Goal: Task Accomplishment & Management: Manage account settings

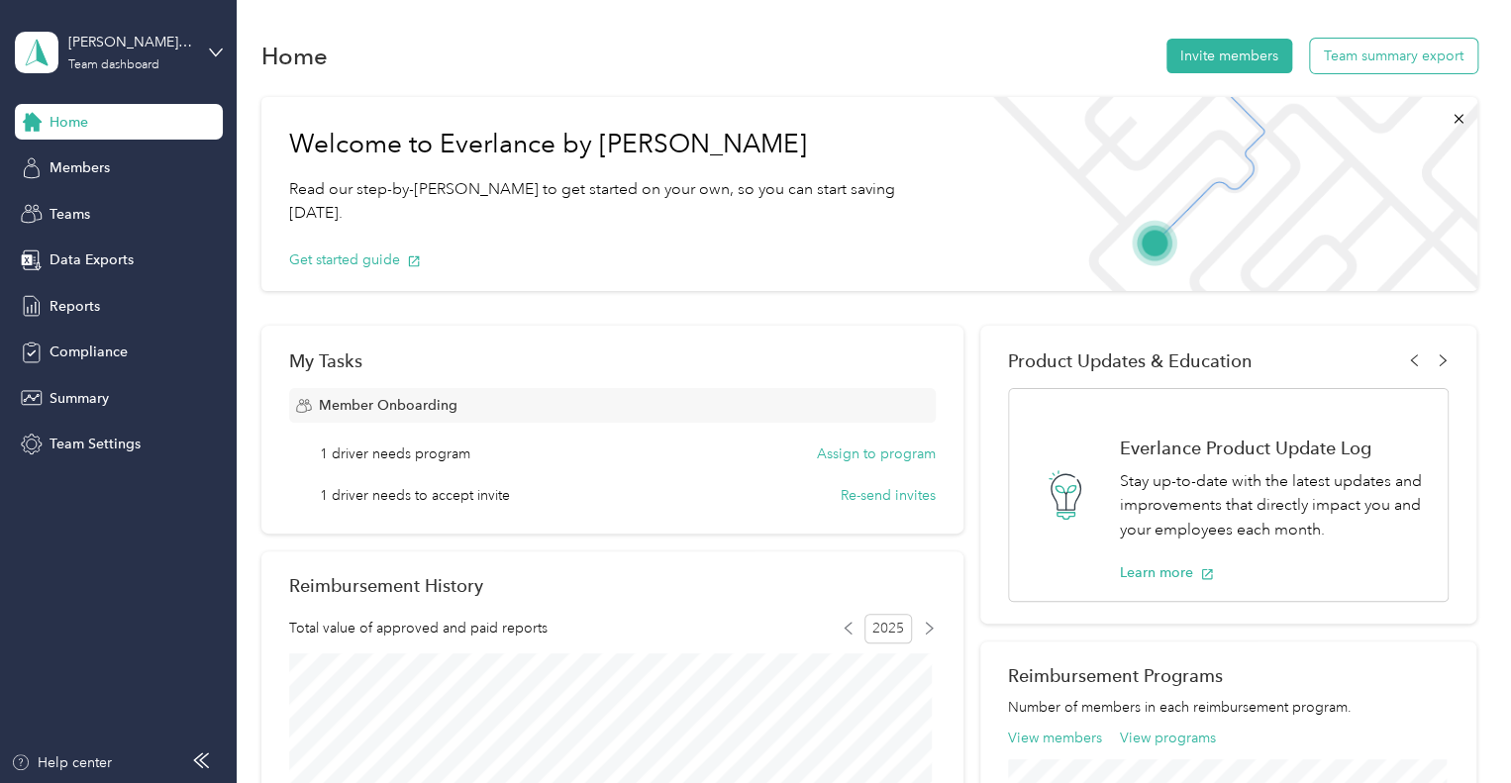
click at [1351, 57] on button "Team summary export" at bounding box center [1393, 56] width 167 height 35
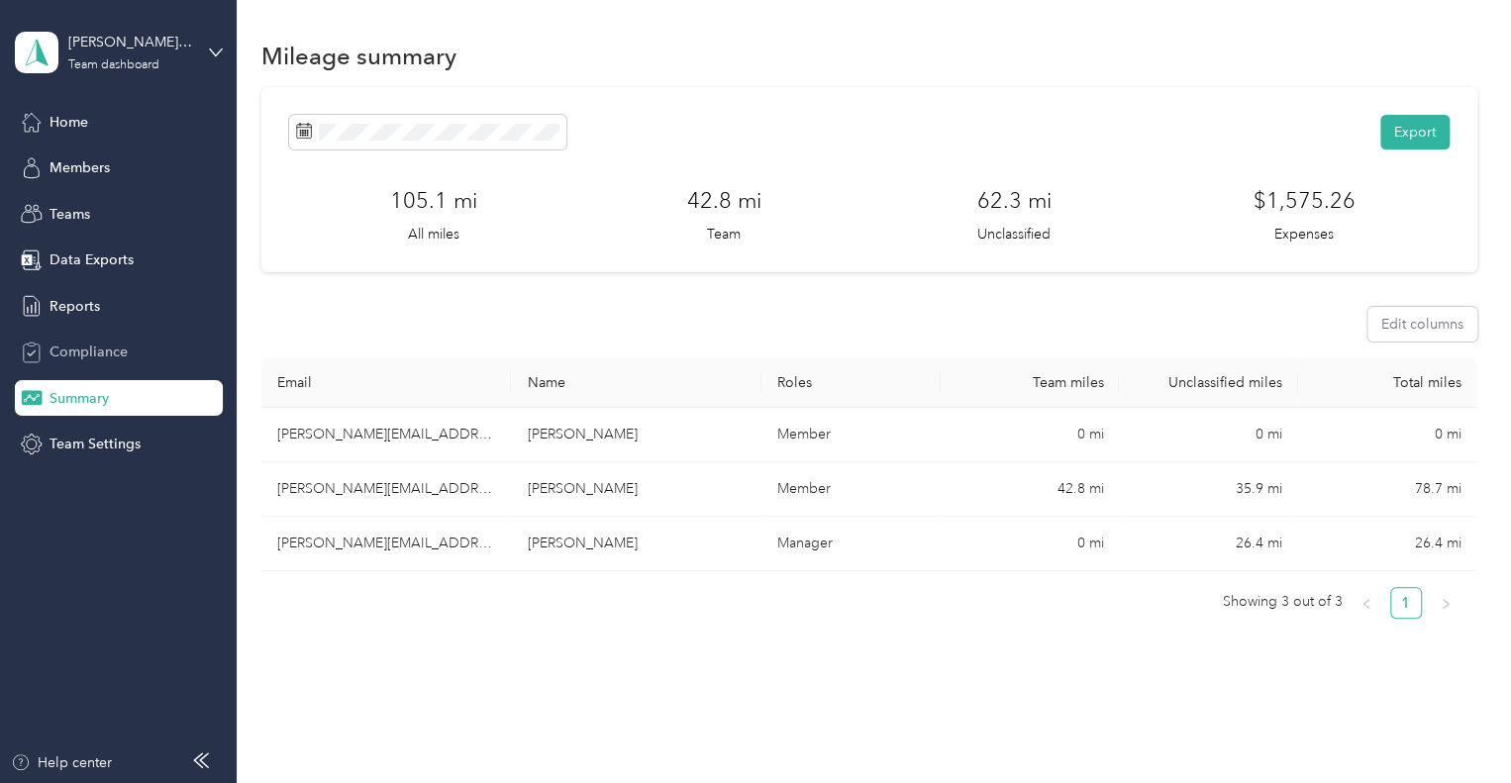
click at [61, 344] on span "Compliance" at bounding box center [88, 352] width 78 height 21
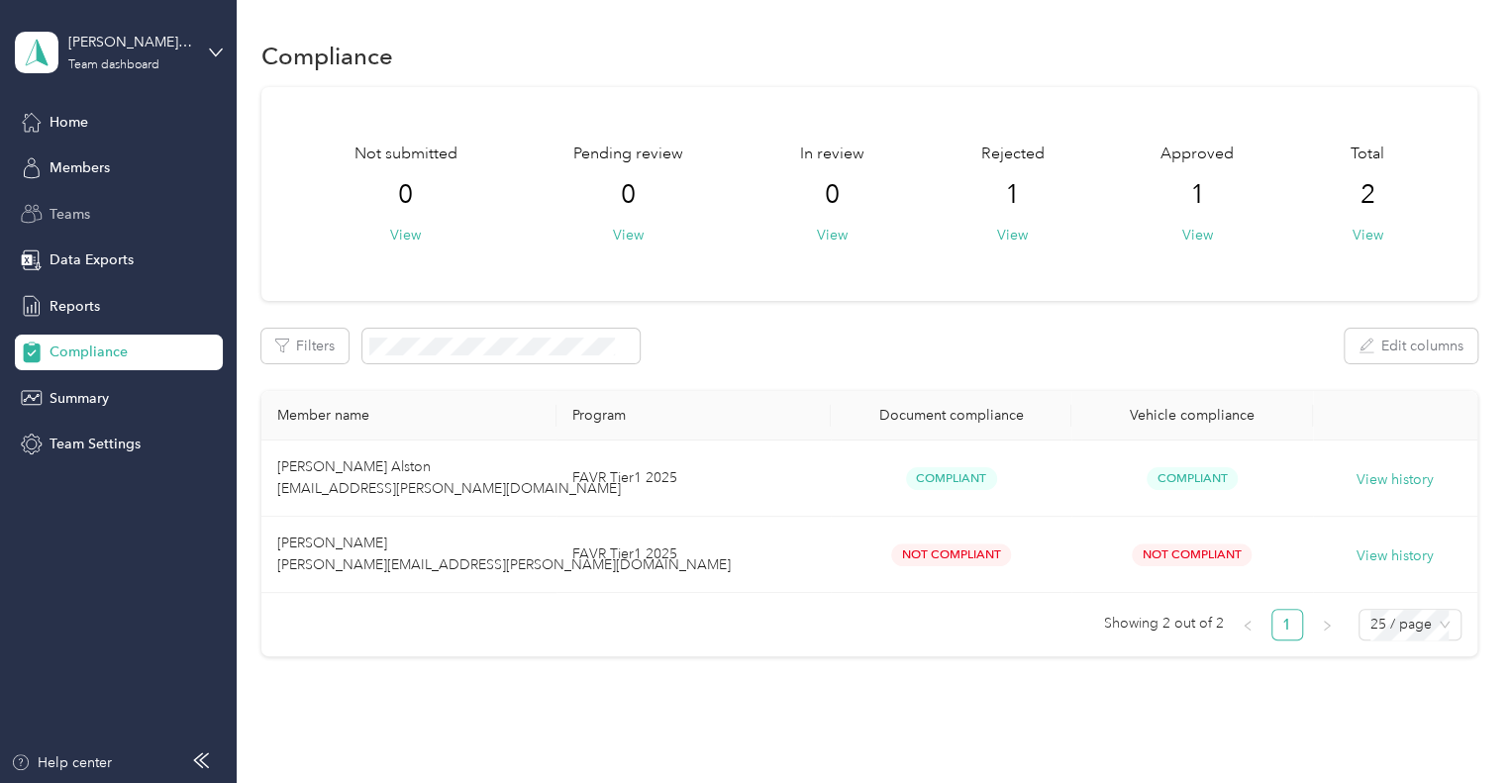
click at [72, 213] on span "Teams" at bounding box center [69, 214] width 41 height 21
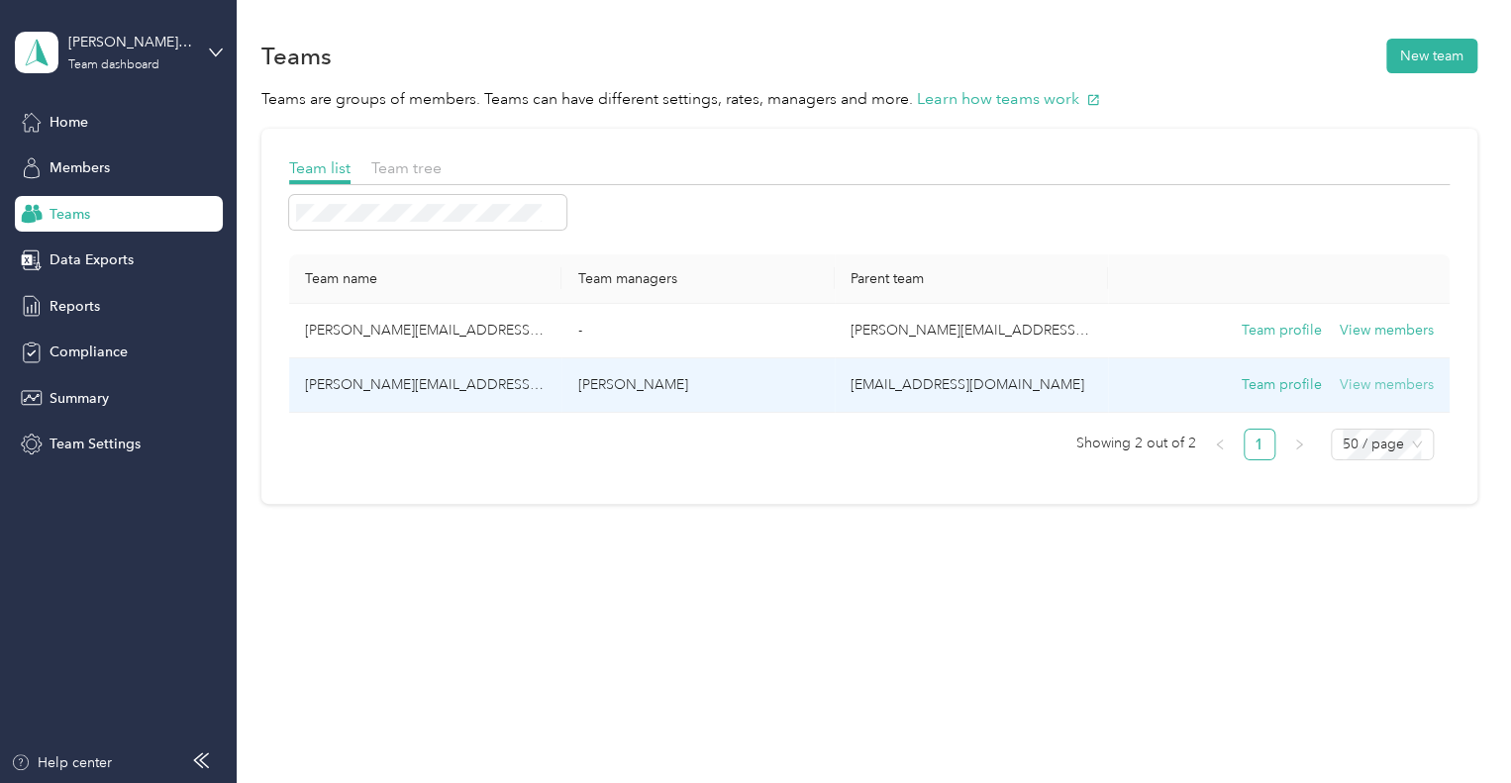
click at [1395, 389] on button "View members" at bounding box center [1386, 385] width 94 height 22
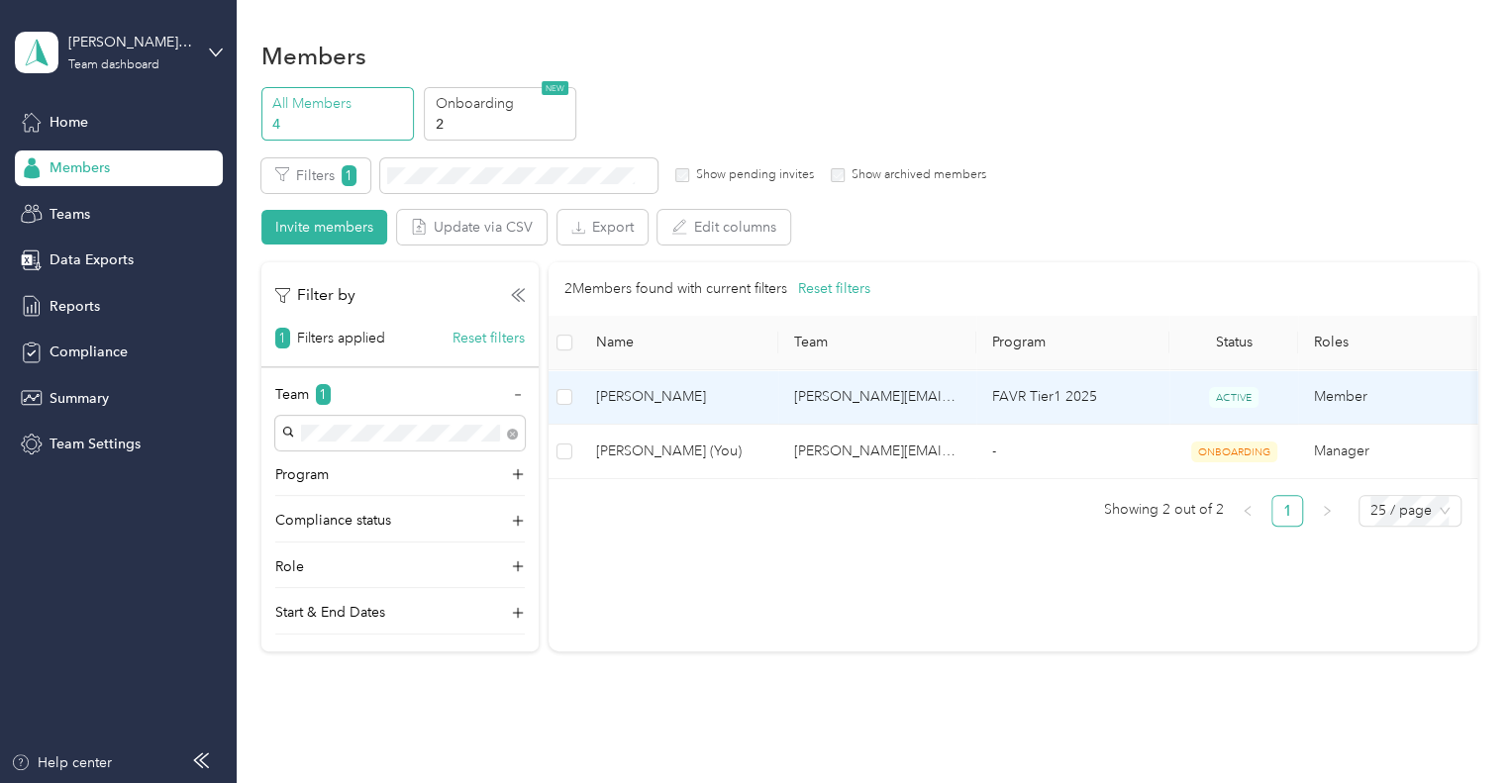
click at [1346, 402] on td "Member" at bounding box center [1397, 397] width 198 height 54
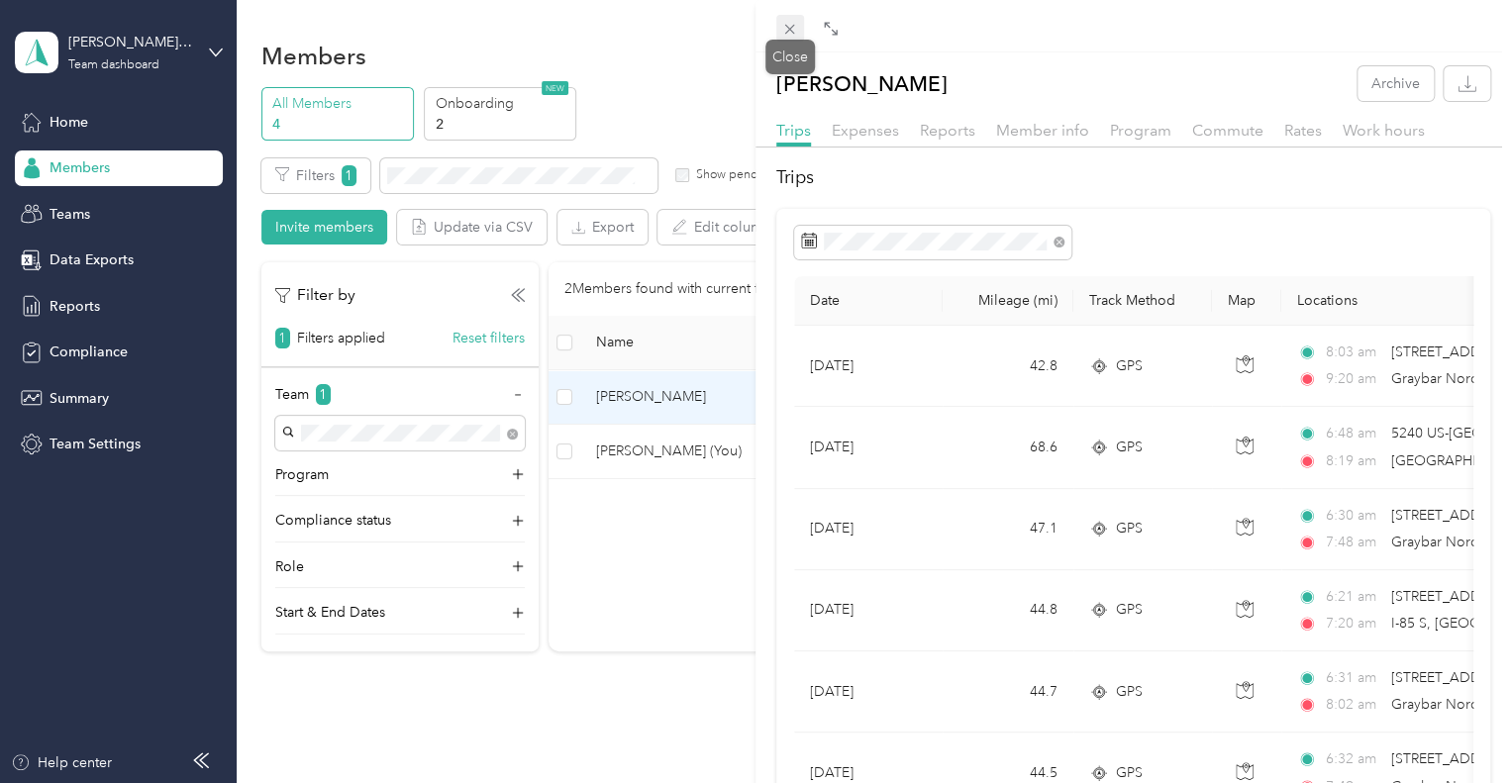
click at [794, 33] on icon at bounding box center [789, 29] width 17 height 17
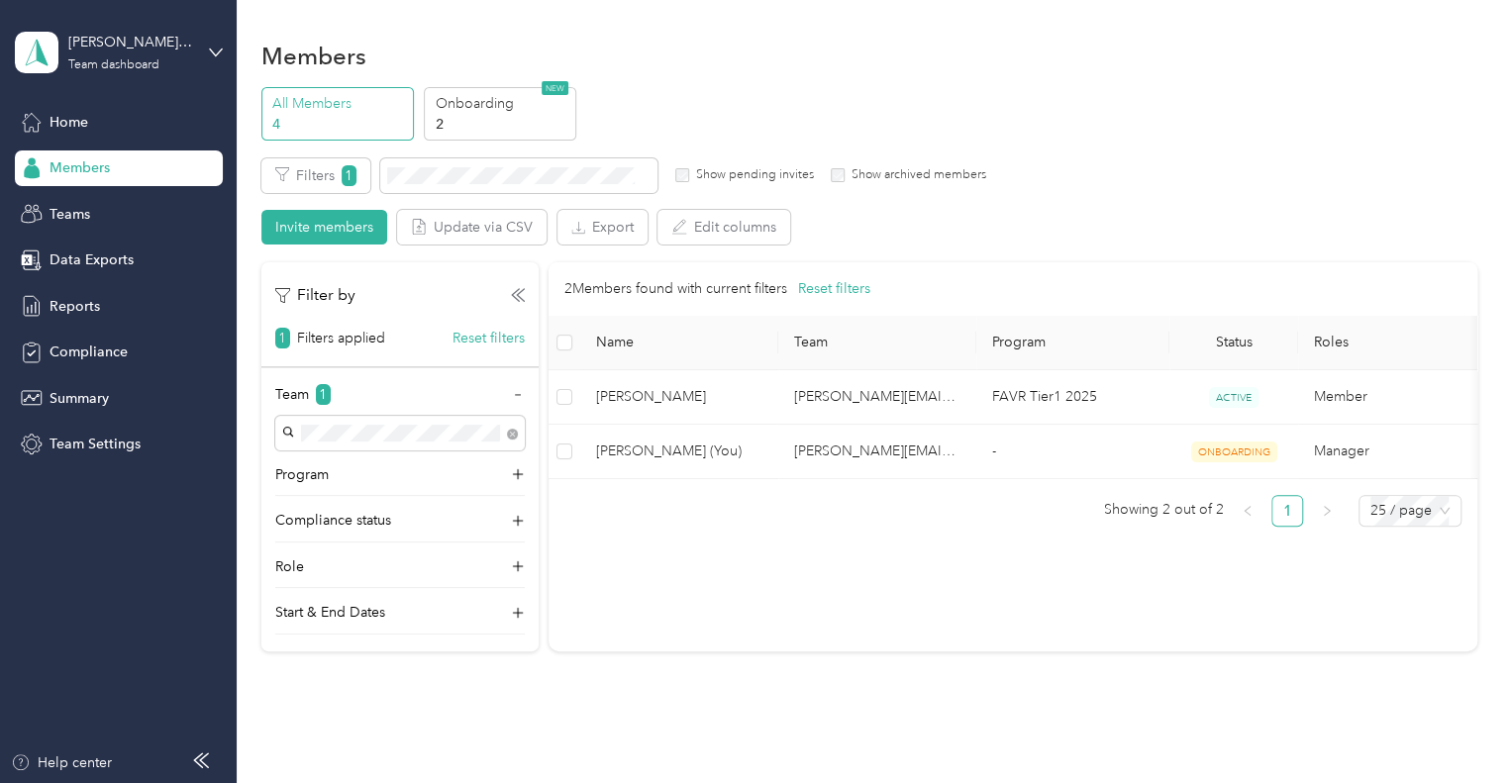
click at [298, 112] on p "All Members" at bounding box center [339, 103] width 135 height 21
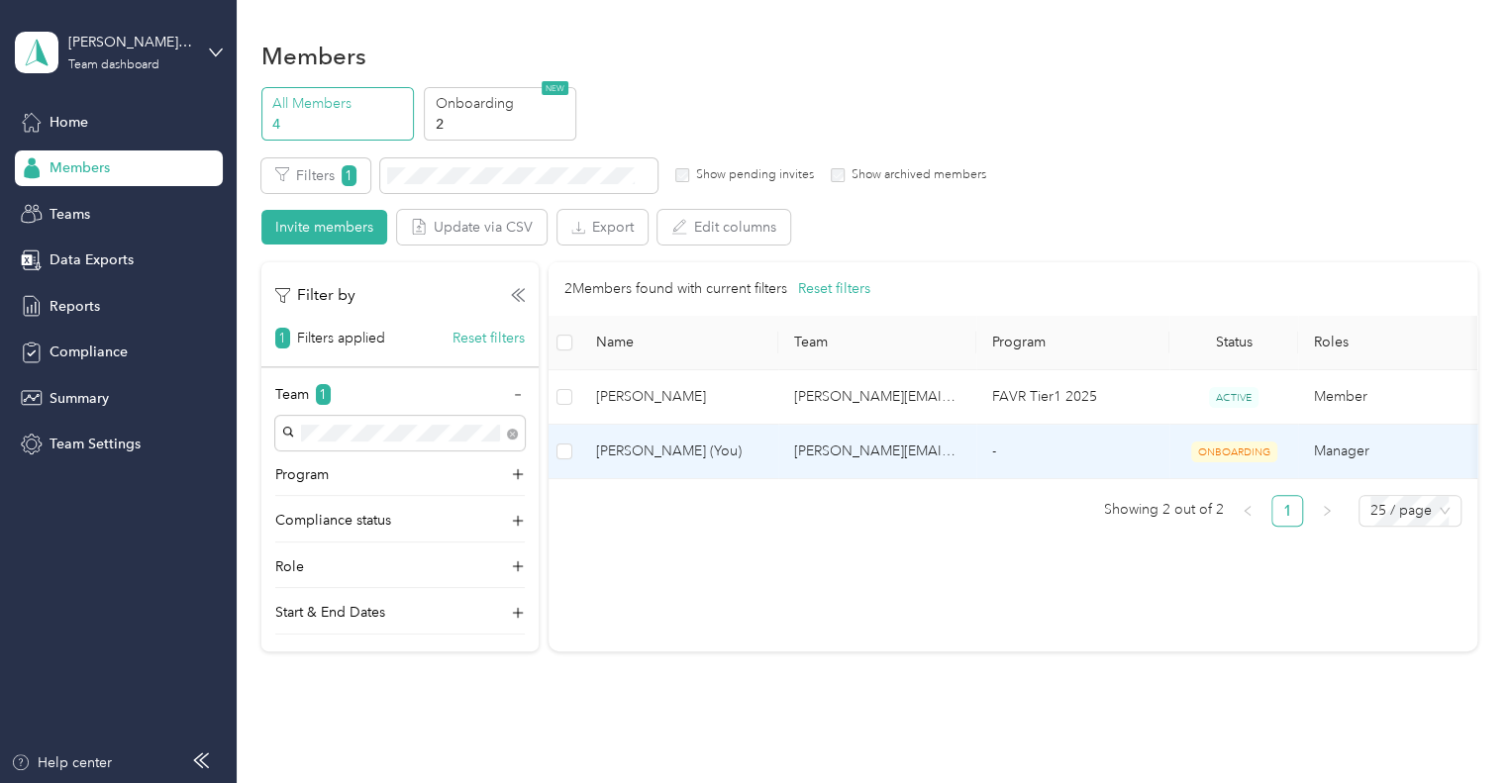
click at [712, 451] on span "[PERSON_NAME] (You)" at bounding box center [679, 452] width 166 height 22
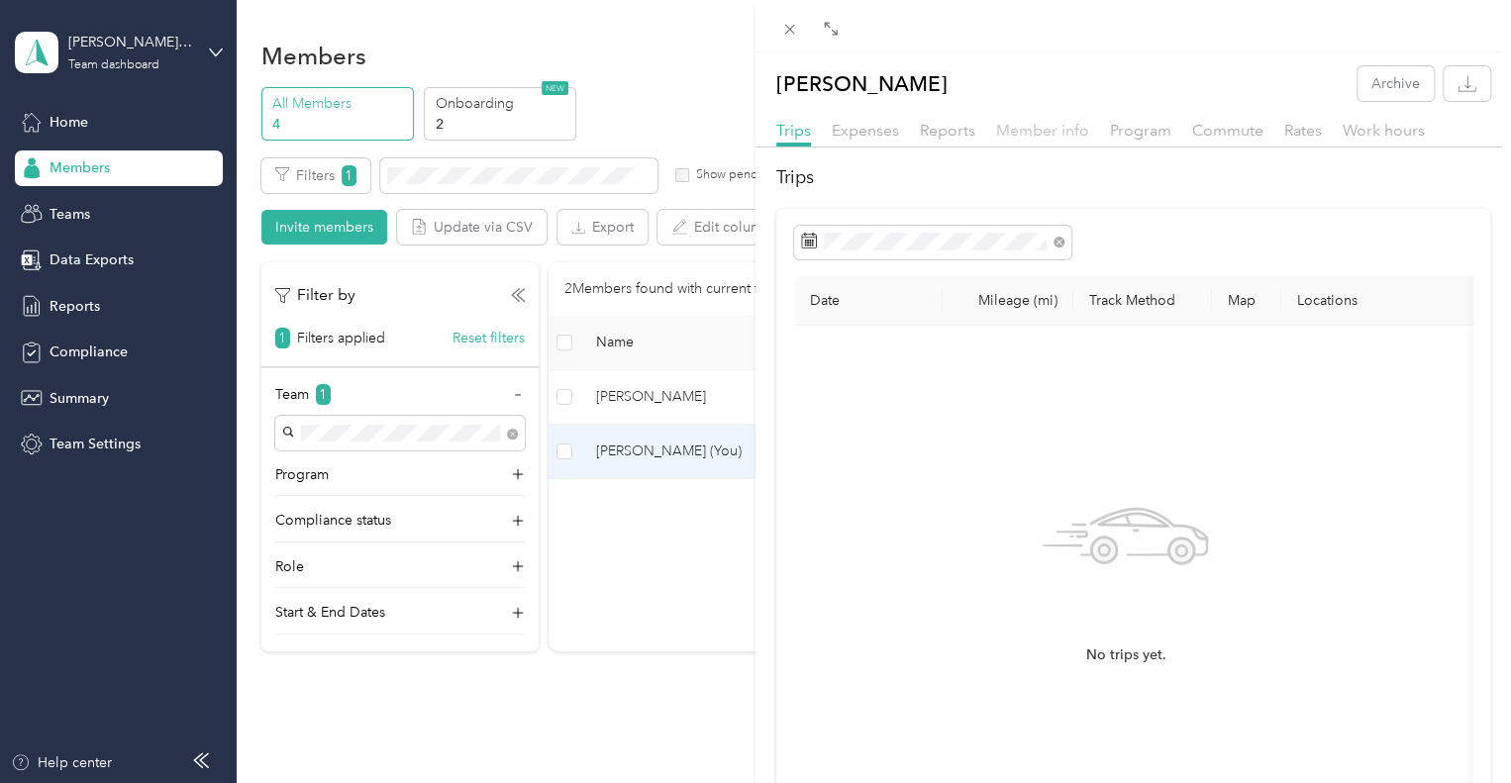
click at [1040, 125] on span "Member info" at bounding box center [1042, 130] width 93 height 19
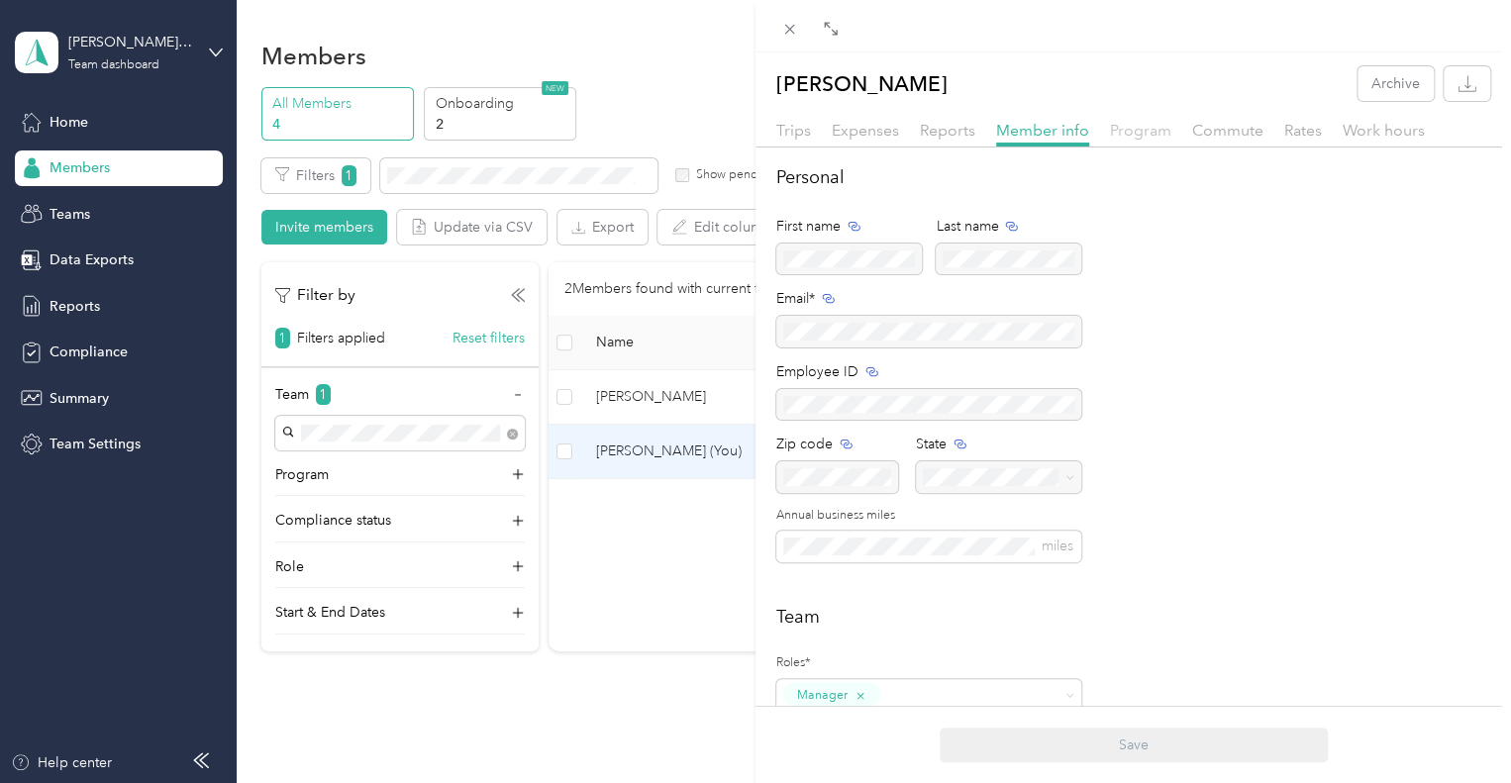
click at [1144, 131] on span "Program" at bounding box center [1140, 130] width 61 height 19
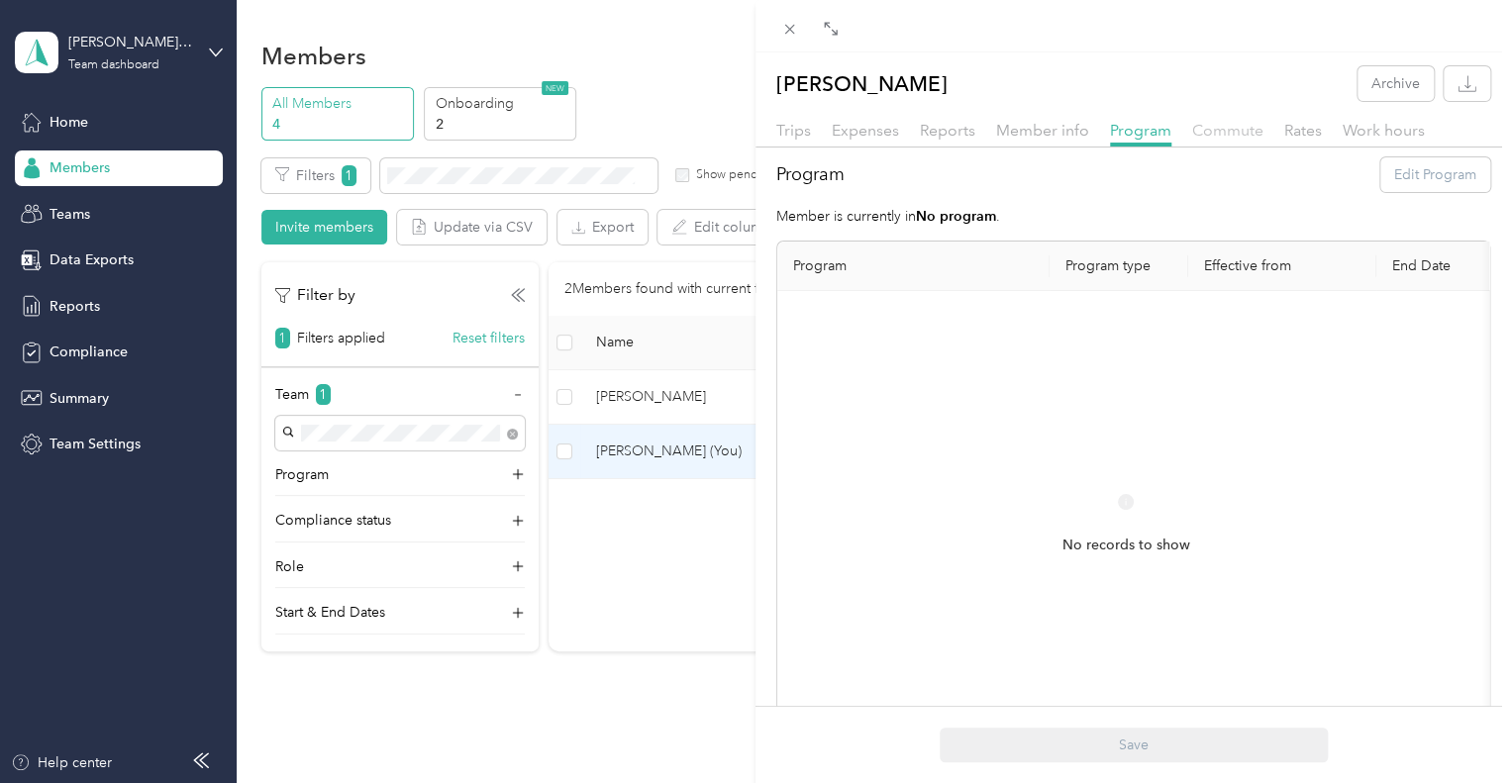
click at [1204, 130] on span "Commute" at bounding box center [1227, 130] width 71 height 19
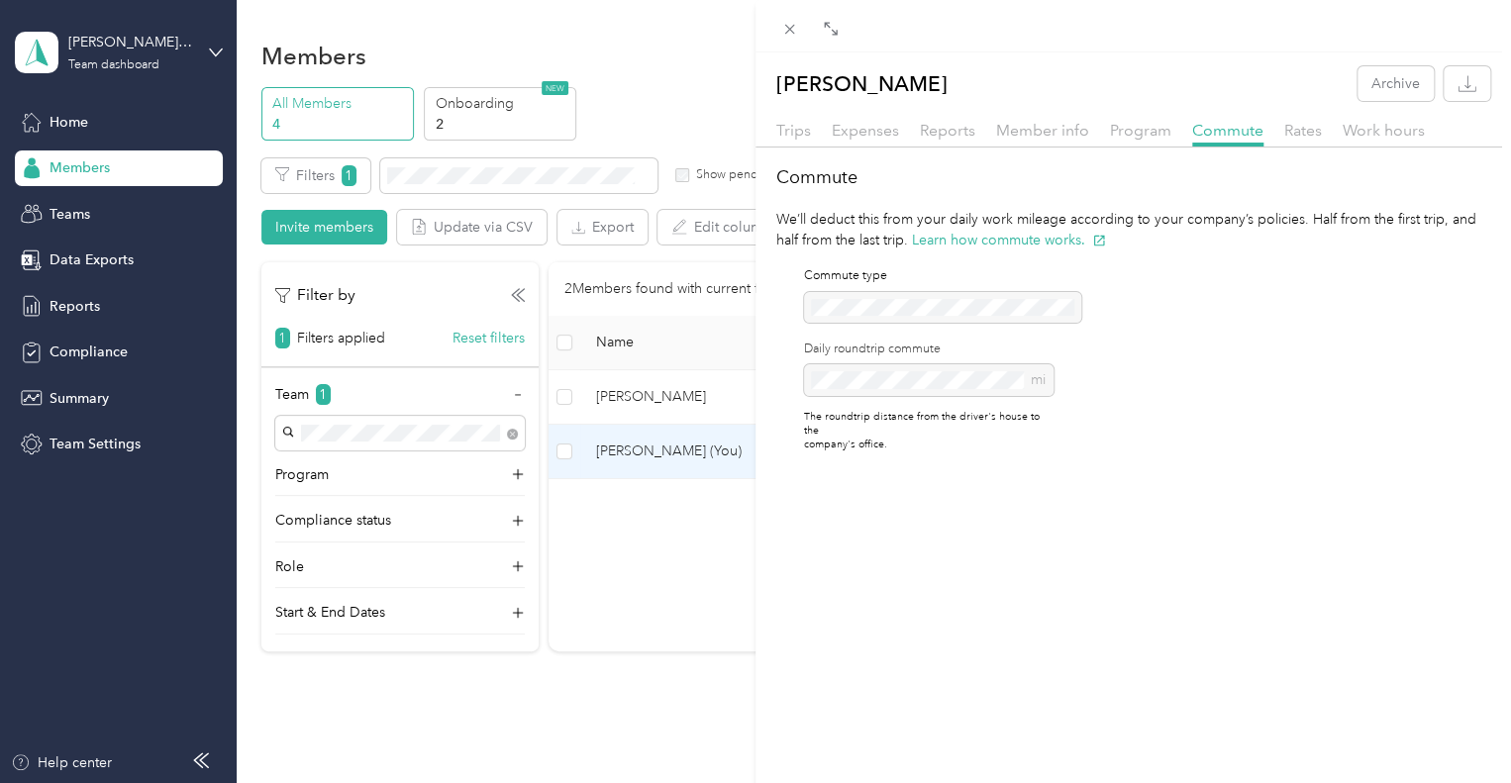
drag, startPoint x: 1192, startPoint y: 352, endPoint x: 1144, endPoint y: 328, distance: 53.6
click at [1189, 349] on div "Commute We’ll deduct this from your daily work mileage according to your compan…" at bounding box center [1132, 316] width 755 height 304
click at [1299, 142] on div "Rates" at bounding box center [1303, 131] width 38 height 25
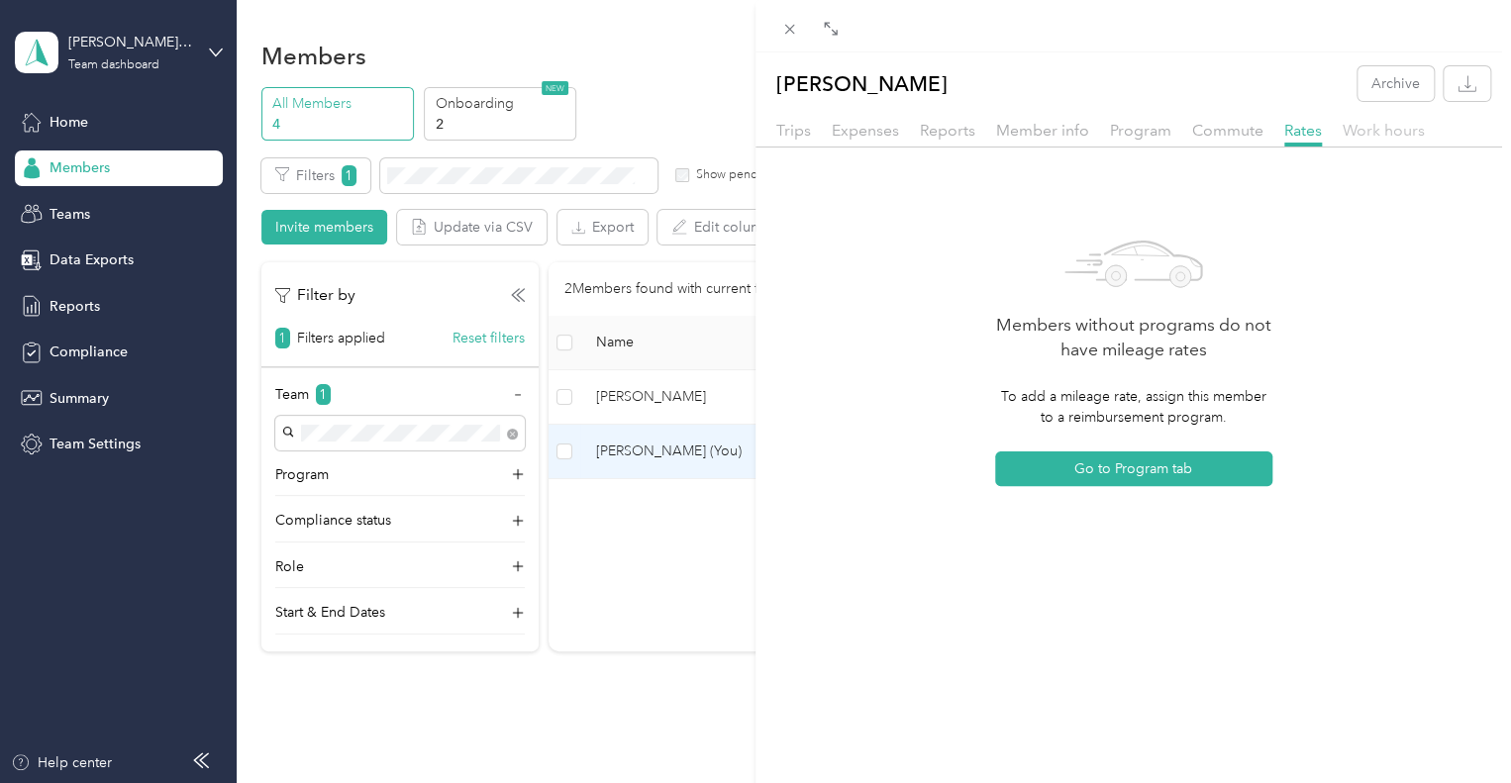
click at [1377, 135] on span "Work hours" at bounding box center [1383, 130] width 82 height 19
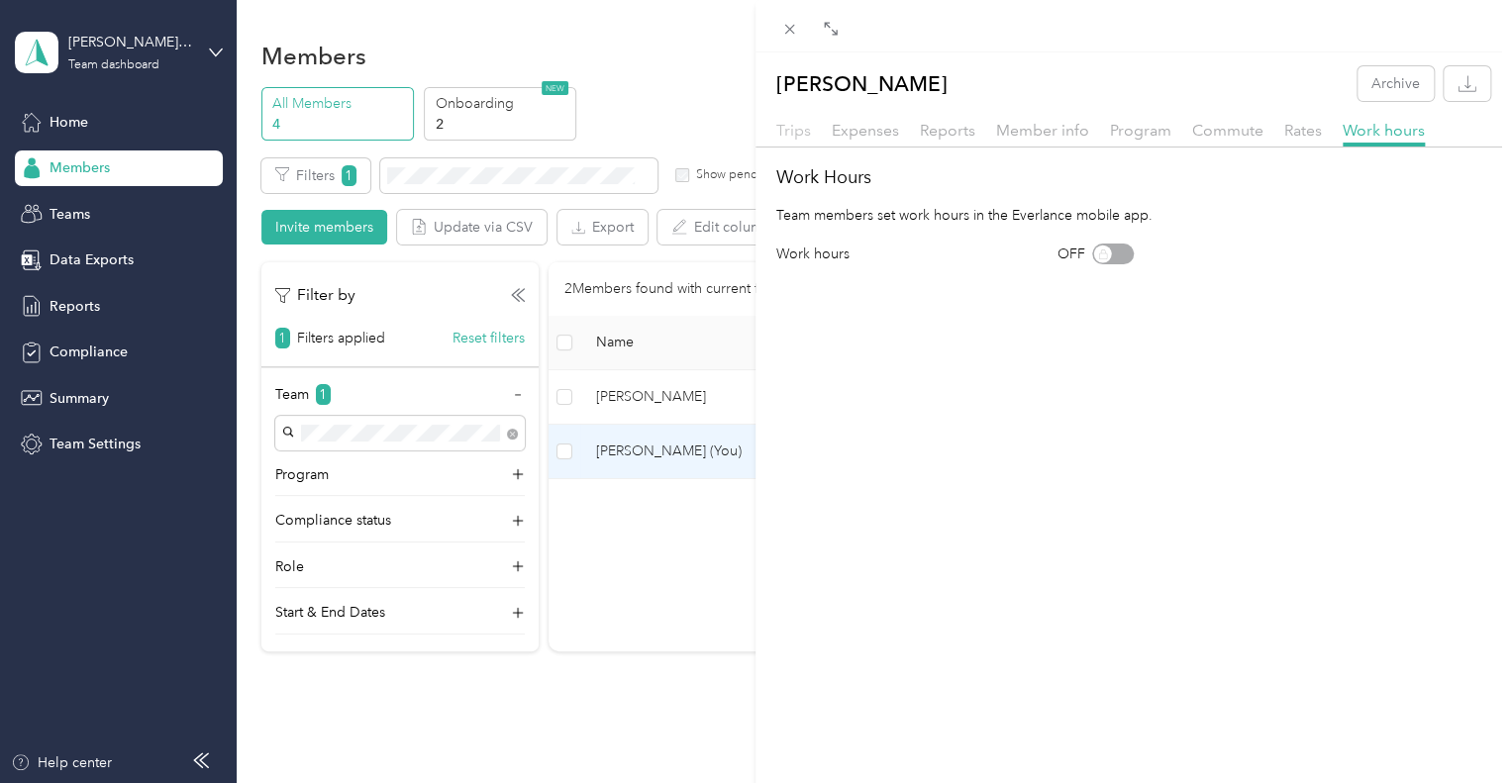
click at [796, 138] on span "Trips" at bounding box center [793, 130] width 35 height 19
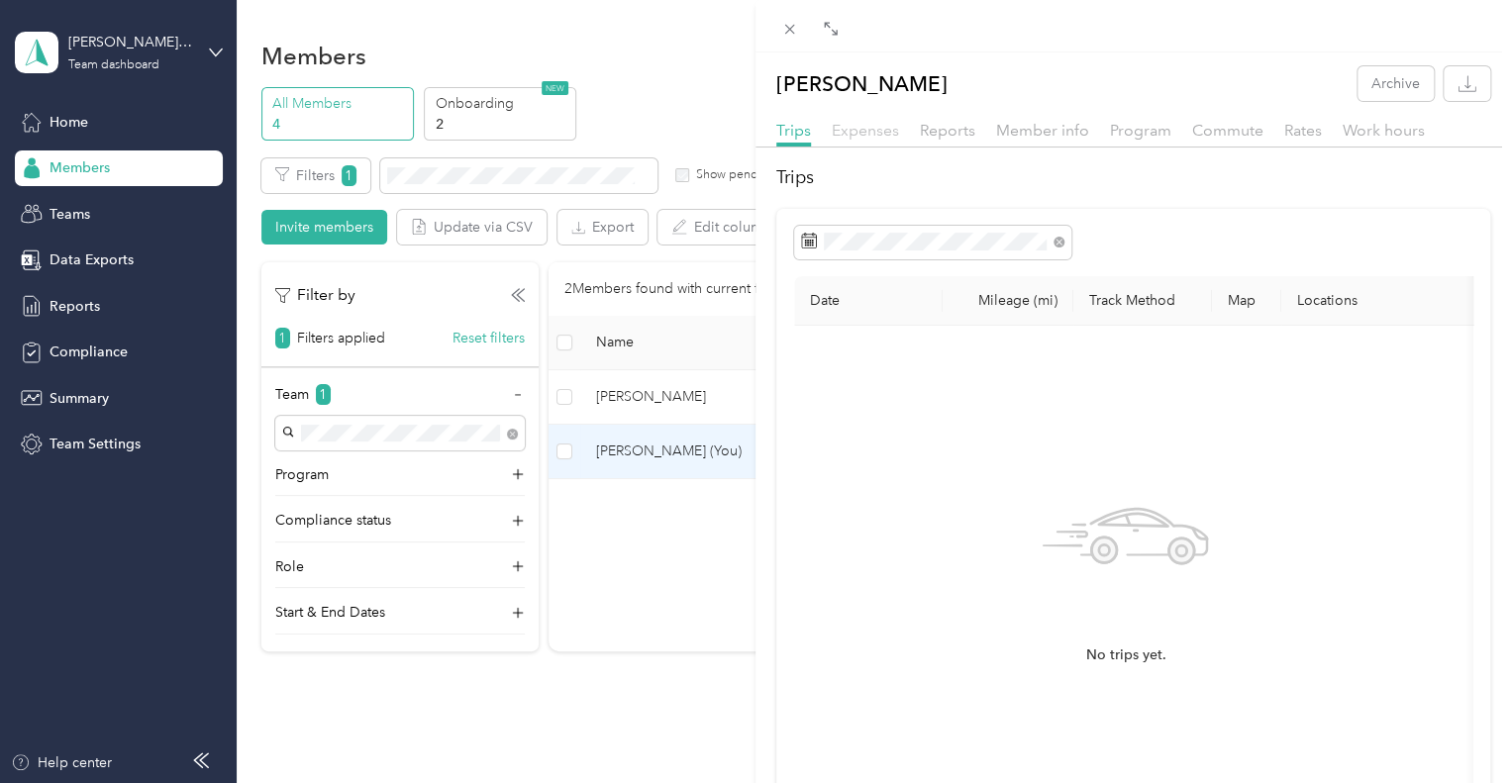
click at [865, 138] on span "Expenses" at bounding box center [865, 130] width 67 height 19
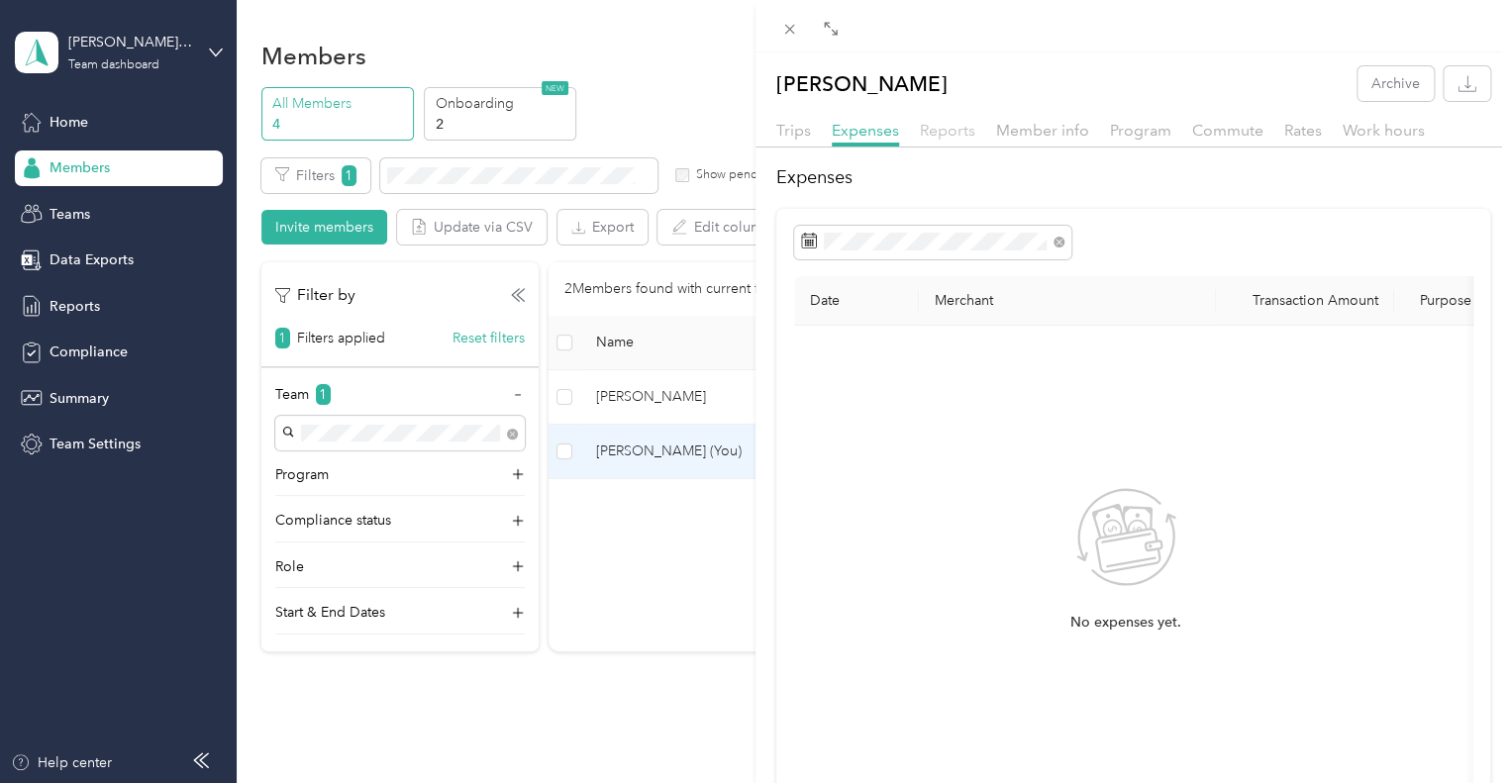
click at [956, 134] on span "Reports" at bounding box center [947, 130] width 55 height 19
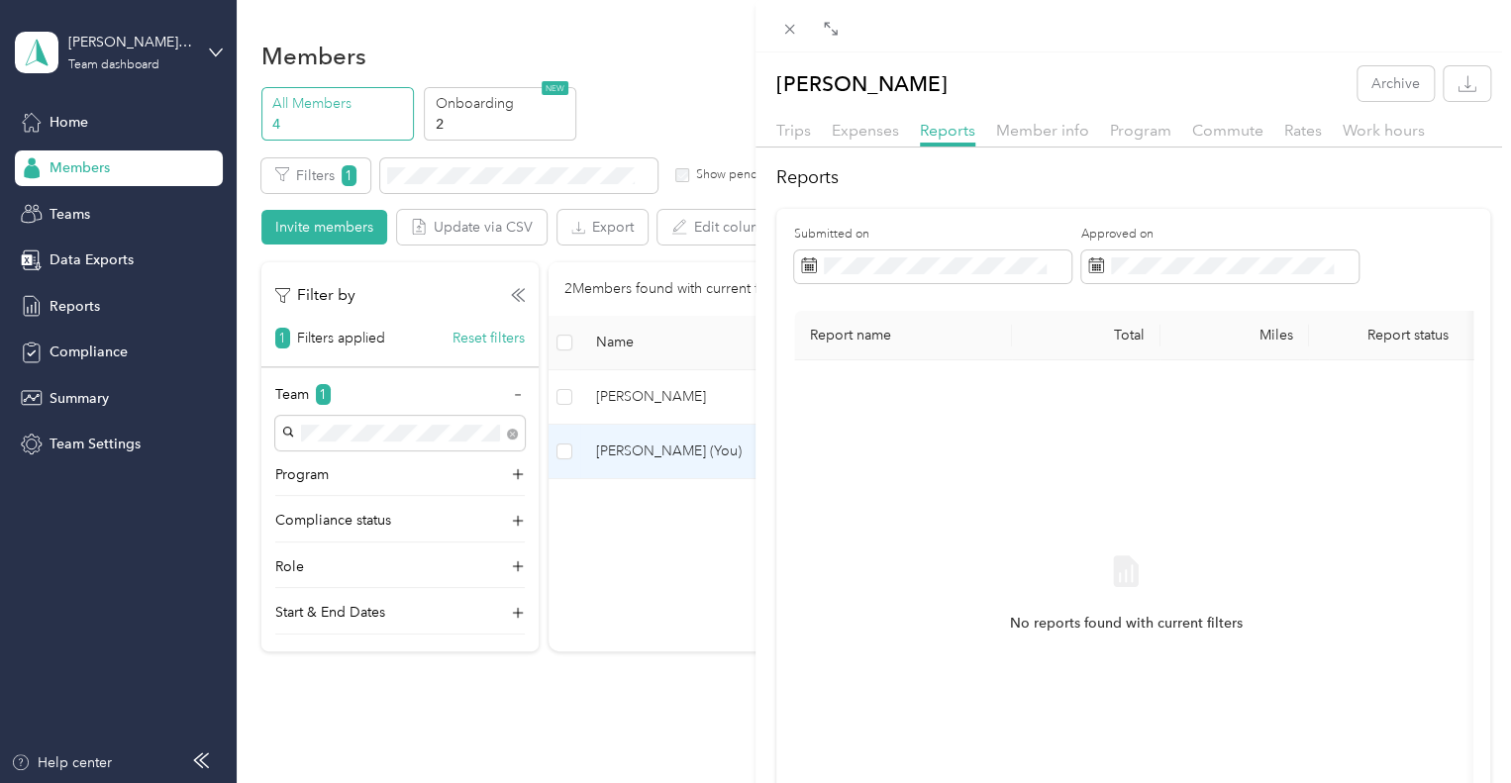
click at [499, 729] on div "[PERSON_NAME] Archive Trips Expenses Reports Member info Program Commute Rates …" at bounding box center [755, 391] width 1511 height 783
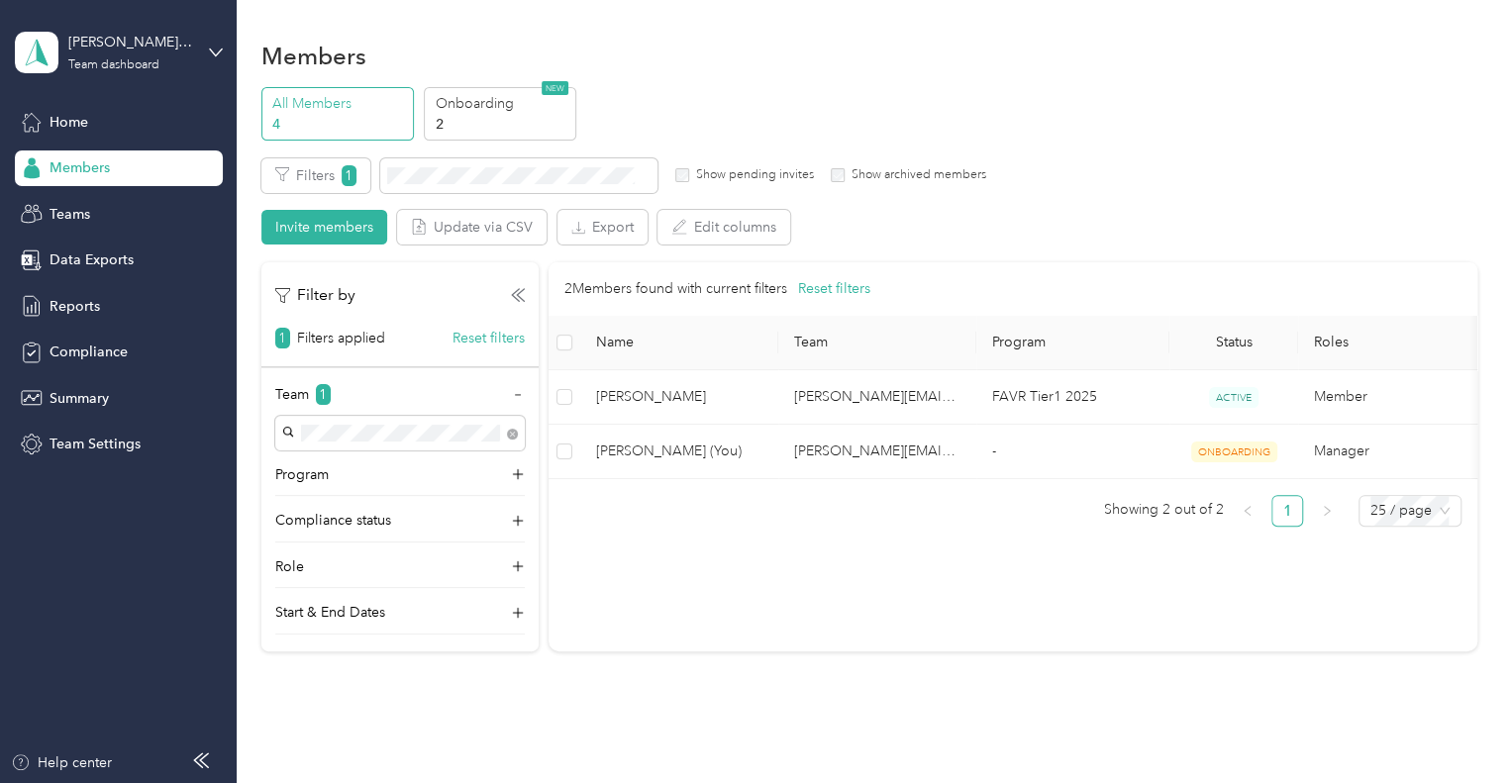
click at [1272, 161] on div "Filters 1 Show pending invites Show archived members Invite members Update via …" at bounding box center [869, 201] width 1216 height 87
